Goal: Find specific page/section: Find specific page/section

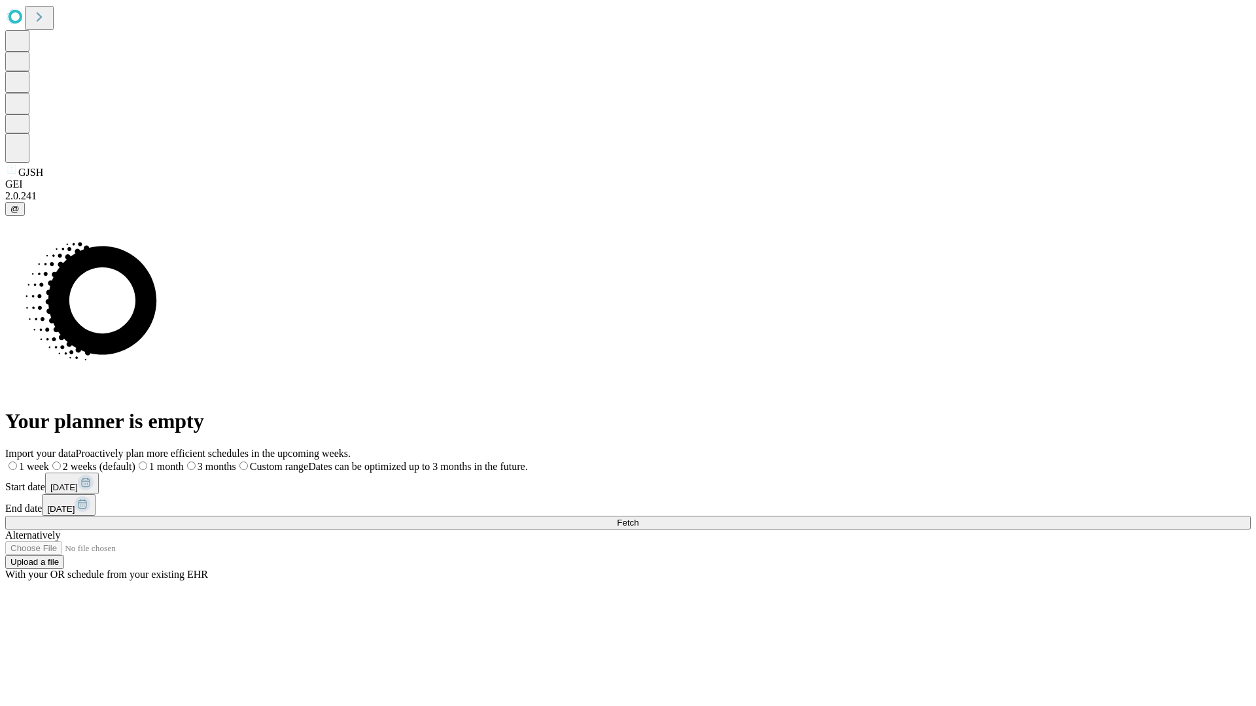
click at [638, 518] on span "Fetch" at bounding box center [628, 523] width 22 height 10
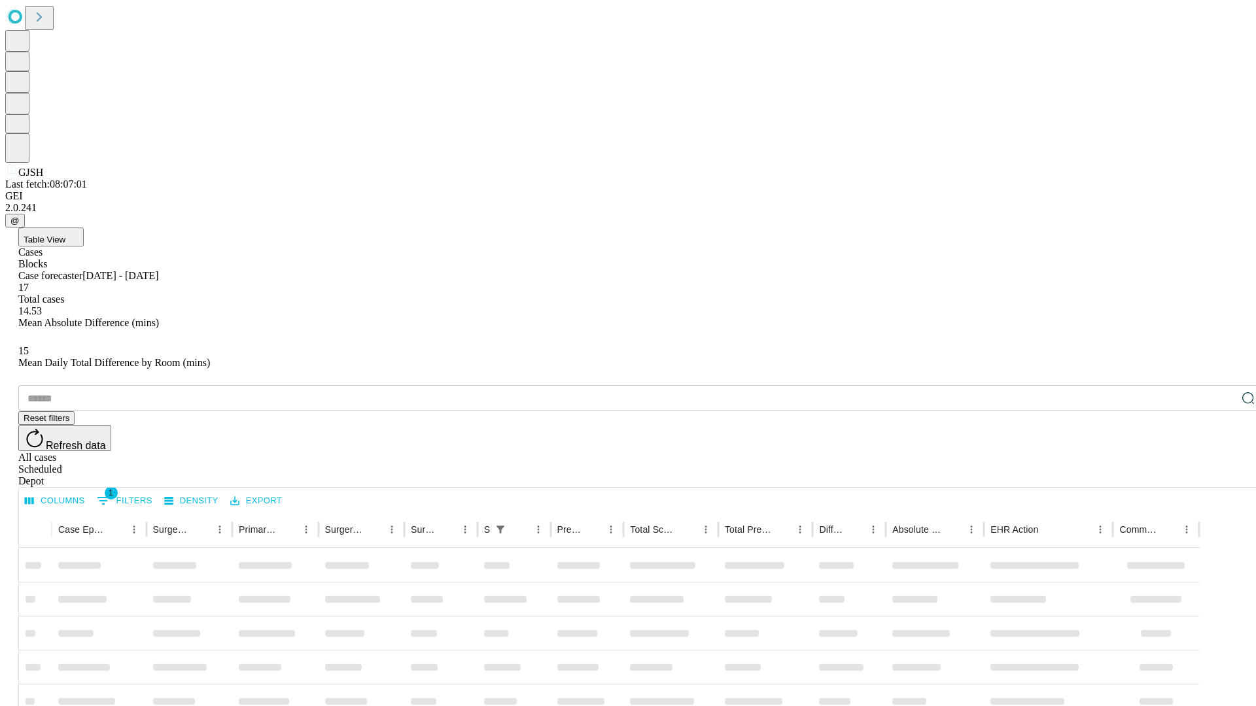
click at [1222, 476] on div "Depot" at bounding box center [640, 482] width 1245 height 12
